Goal: Task Accomplishment & Management: Manage account settings

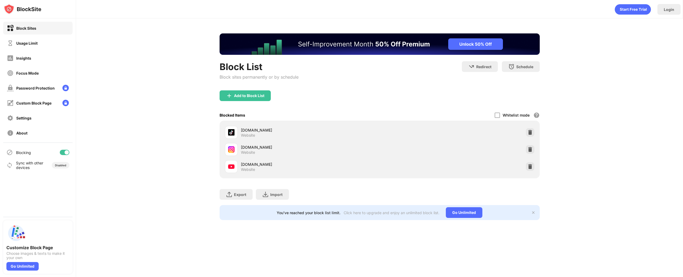
click at [67, 148] on div "Blocking" at bounding box center [37, 152] width 69 height 13
click at [67, 152] on div at bounding box center [67, 152] width 4 height 4
click at [65, 150] on div at bounding box center [65, 152] width 10 height 5
